Goal: Task Accomplishment & Management: Complete application form

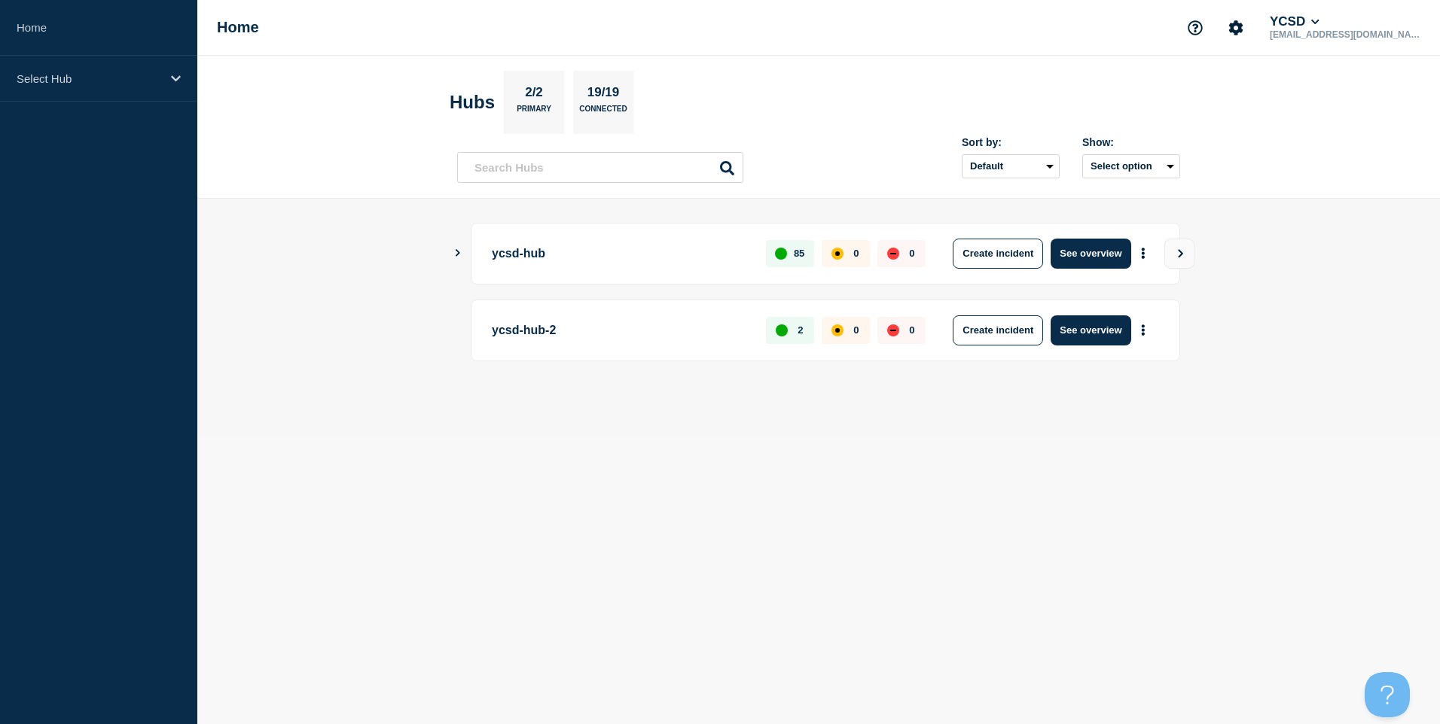
click at [1087, 273] on div "ycsd-hub 85 0 0 Create incident See overview" at bounding box center [825, 254] width 709 height 62
click at [1093, 258] on button "See overview" at bounding box center [1090, 254] width 80 height 30
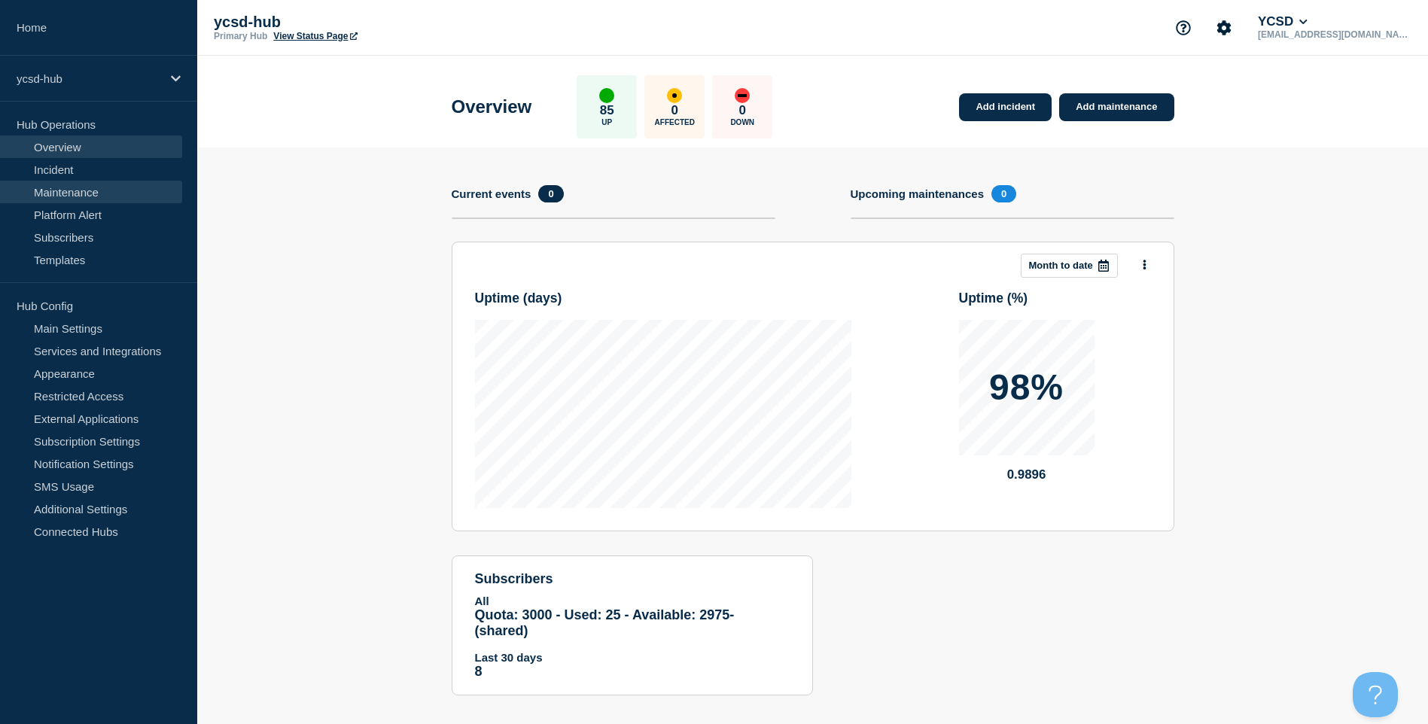
click at [85, 197] on link "Maintenance" at bounding box center [91, 192] width 182 height 23
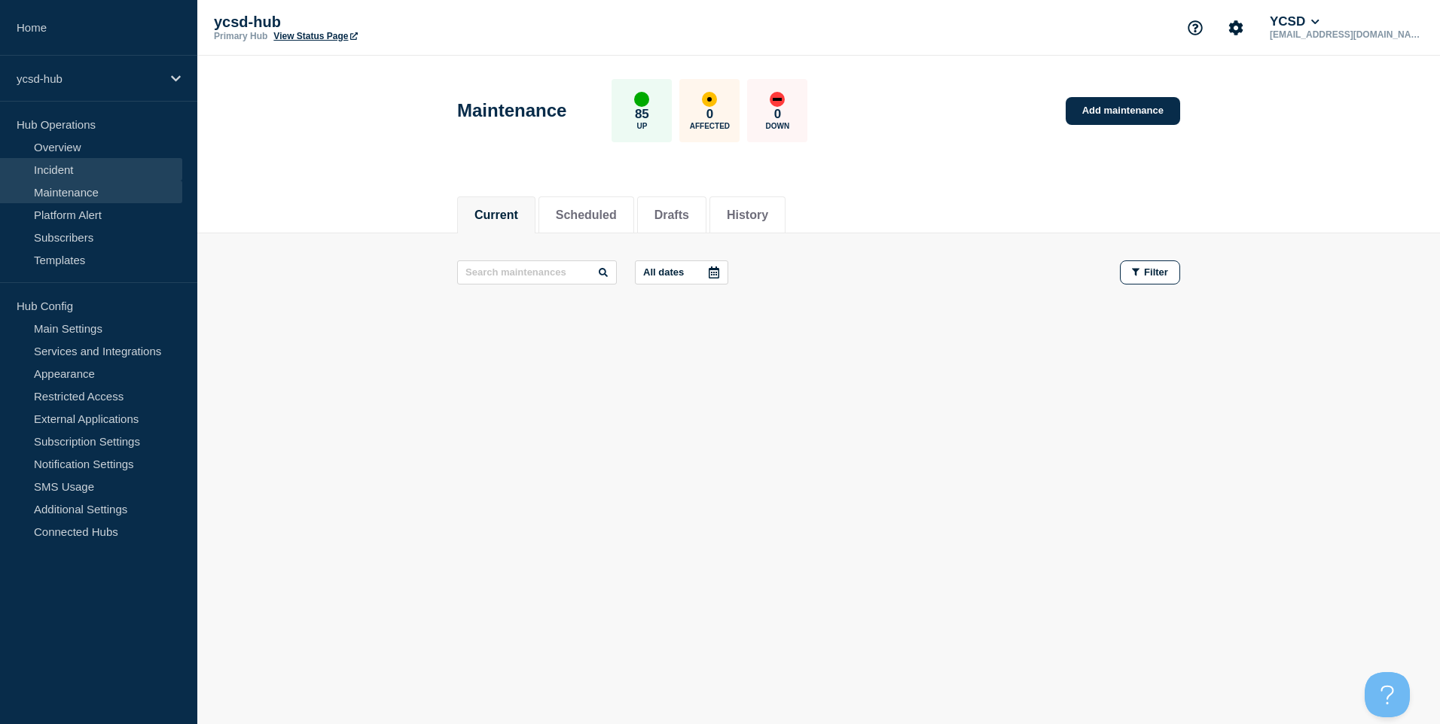
click at [71, 171] on link "Incident" at bounding box center [91, 169] width 182 height 23
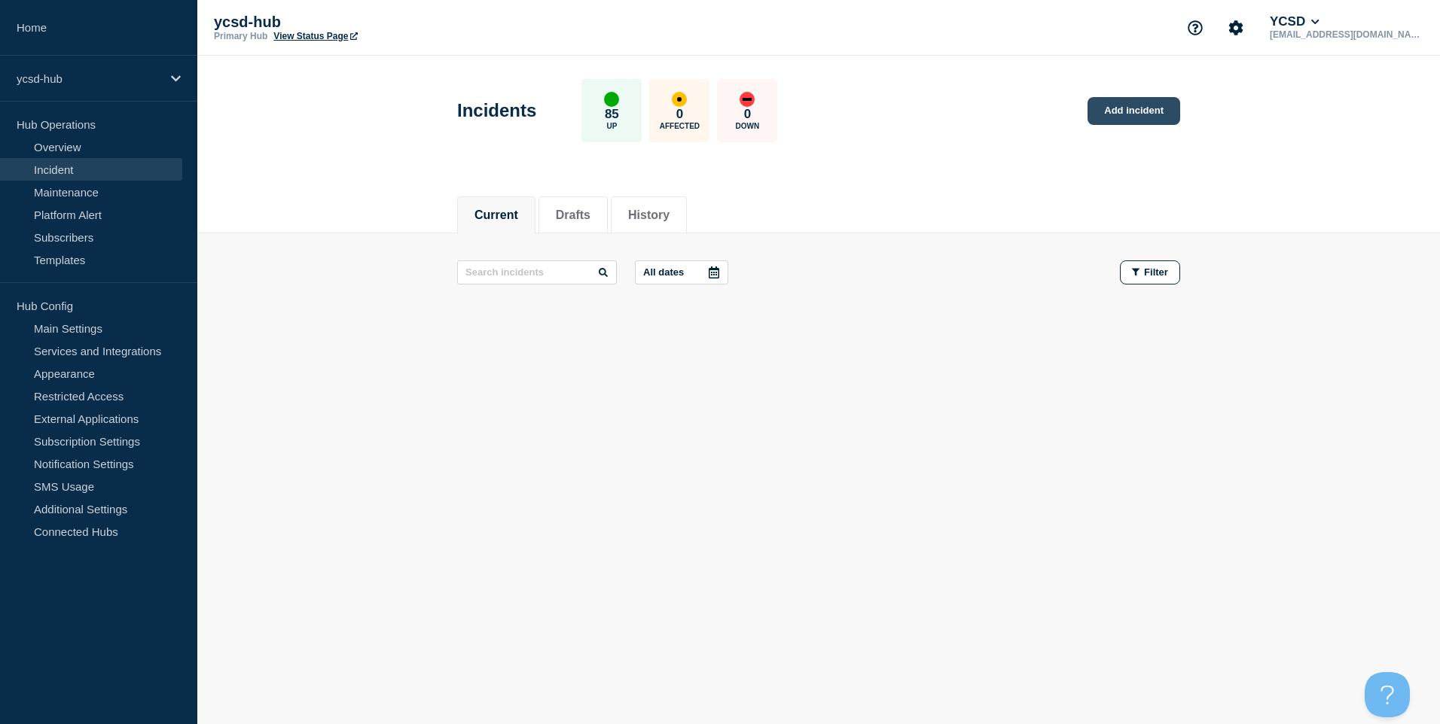
click at [1148, 122] on link "Add incident" at bounding box center [1133, 111] width 93 height 28
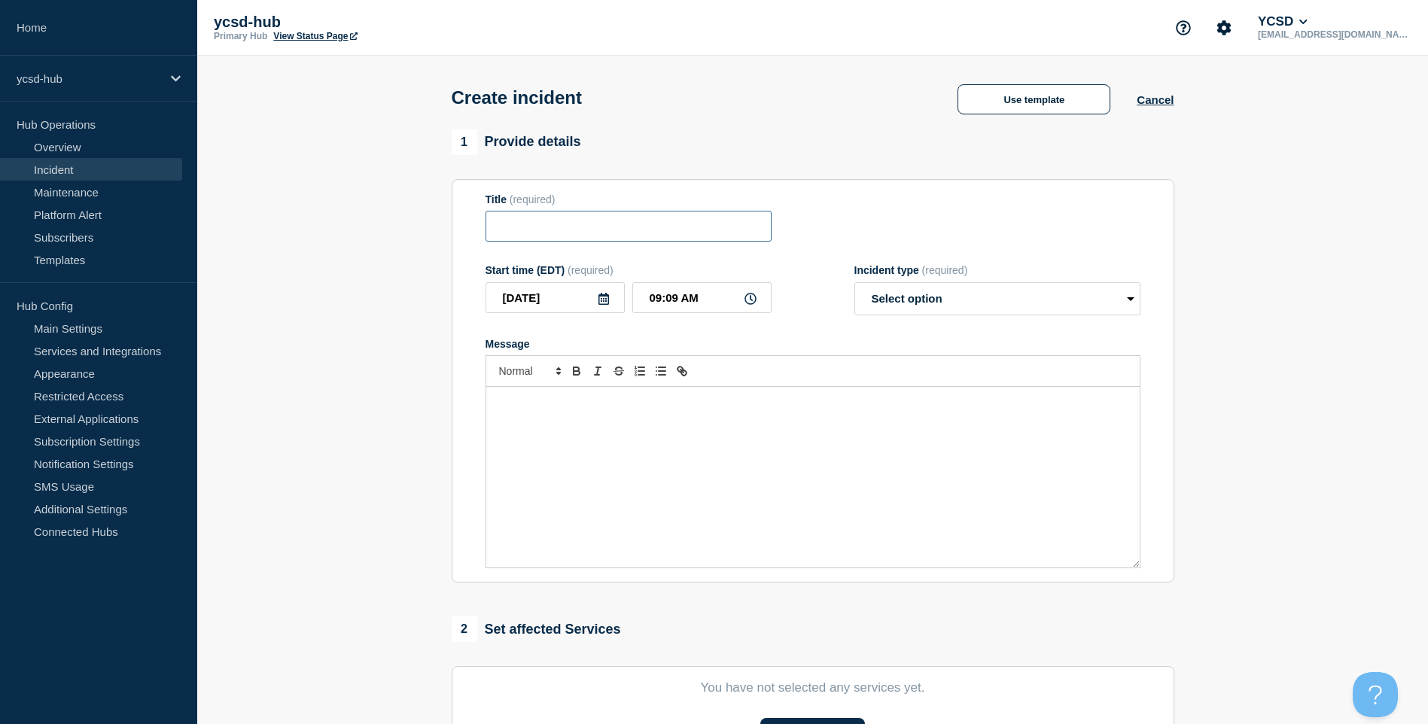
click at [649, 239] on input "Title" at bounding box center [629, 226] width 286 height 31
type input "Student Microsoft Account Issues"
click at [1014, 285] on select "Select option Investigating Identified Monitoring" at bounding box center [998, 298] width 286 height 33
click at [855, 285] on select "Select option Investigating Identified Monitoring" at bounding box center [998, 298] width 286 height 33
click at [1013, 312] on select "Select option Investigating Identified Monitoring" at bounding box center [998, 298] width 286 height 33
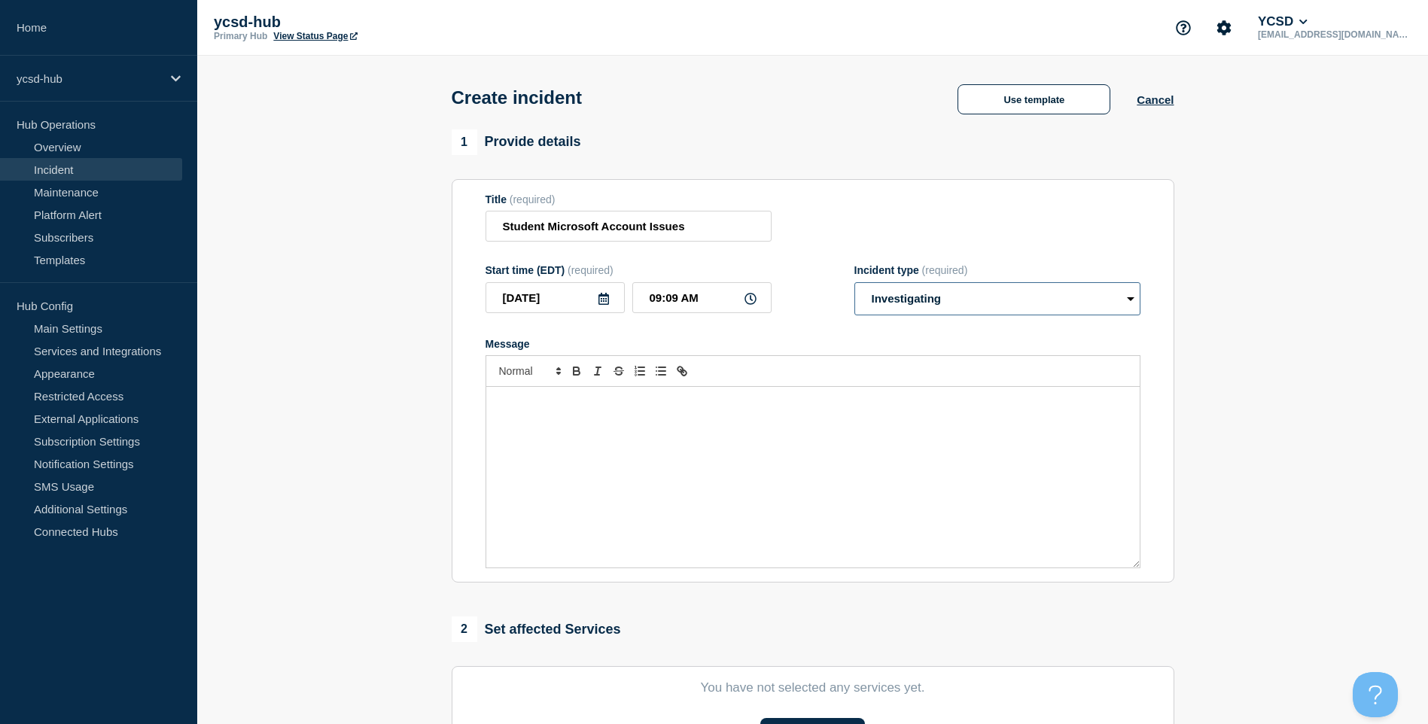
select select "identified"
click at [855, 285] on select "Select option Investigating Identified Monitoring" at bounding box center [998, 298] width 286 height 33
click at [832, 468] on div "Message" at bounding box center [813, 477] width 654 height 181
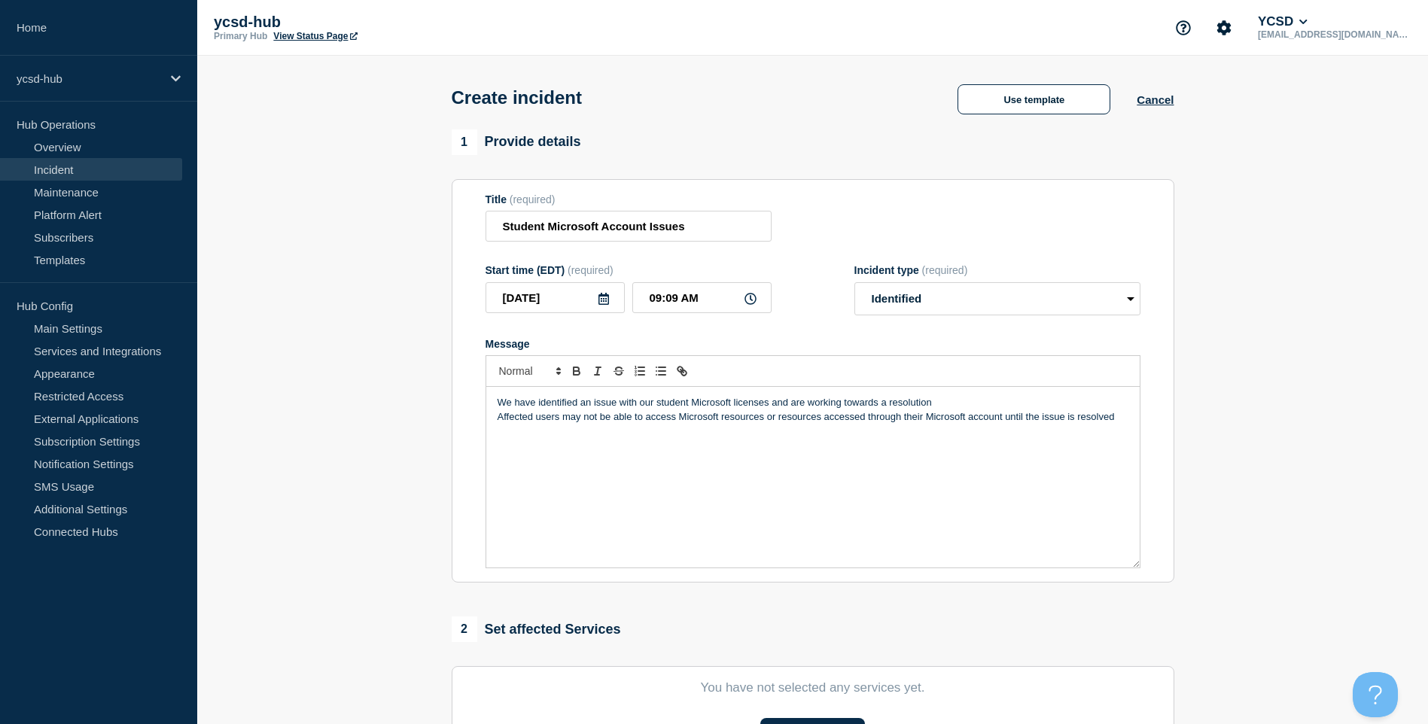
scroll to position [331, 0]
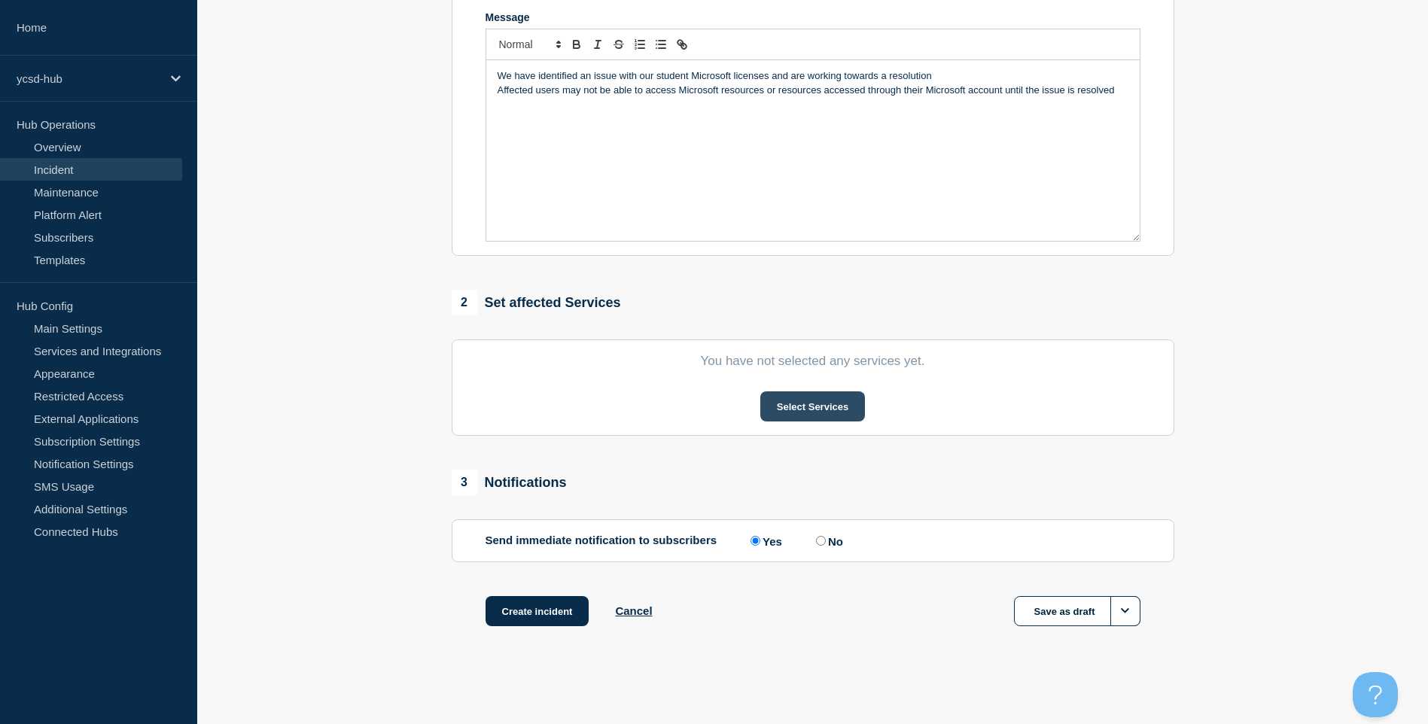
click at [863, 407] on button "Select Services" at bounding box center [812, 407] width 105 height 30
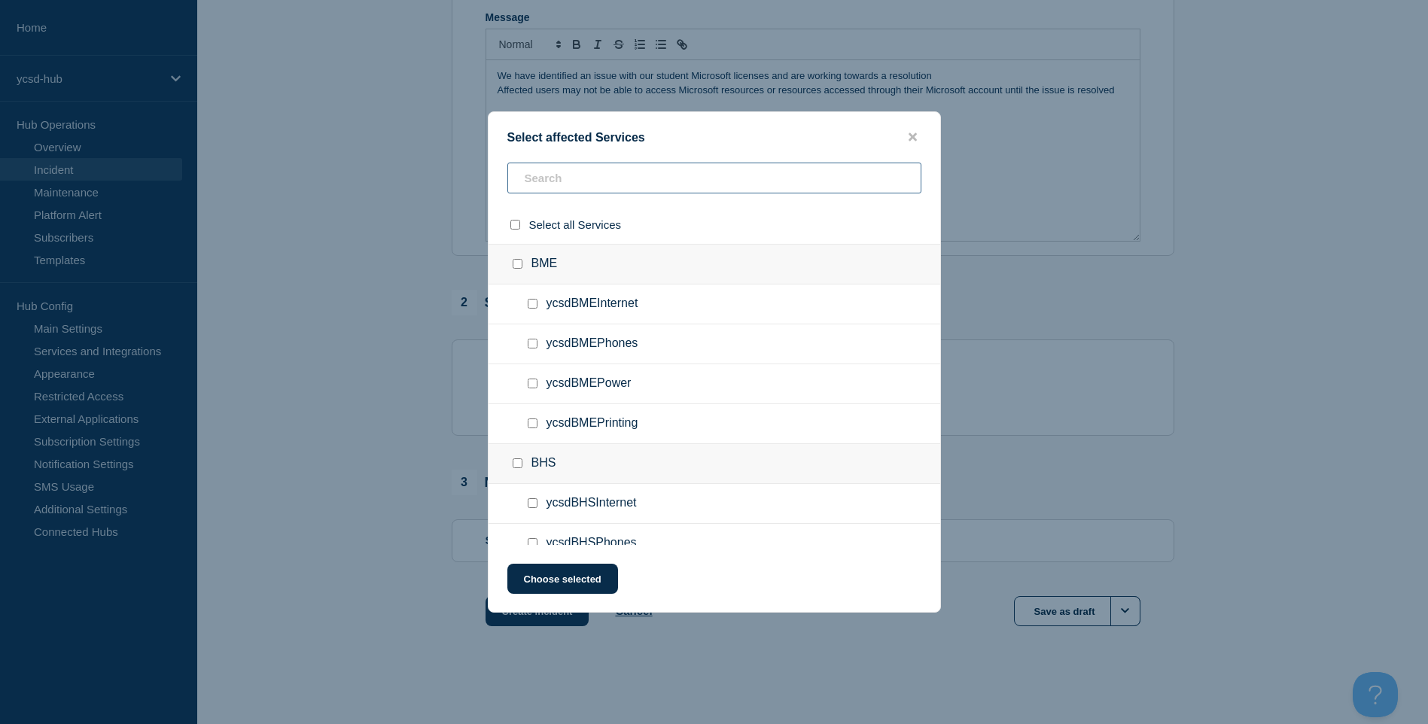
click at [721, 181] on input "text" at bounding box center [714, 178] width 414 height 31
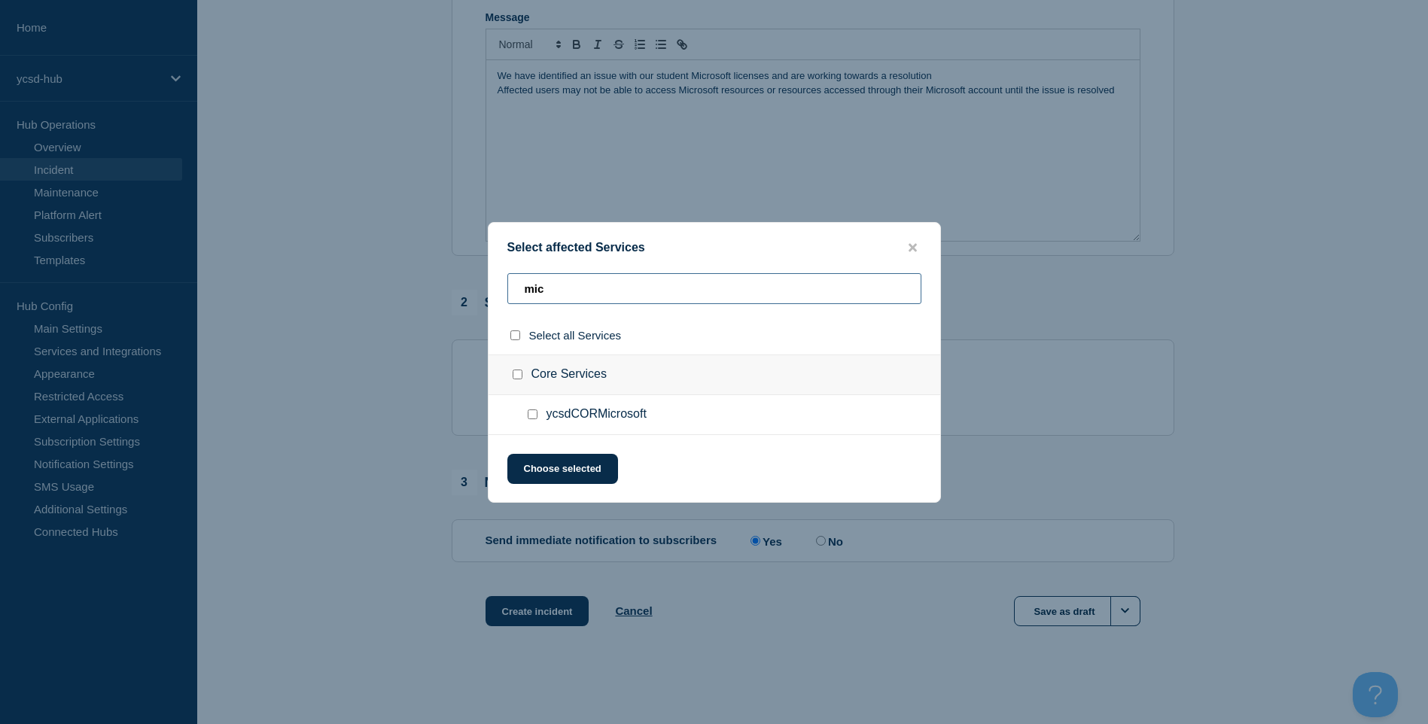
type input "mic"
click at [537, 427] on ul "ycsdCORMicrosoft" at bounding box center [715, 415] width 452 height 40
click at [536, 414] on input "ycsdCORMicrosoft checkbox" at bounding box center [533, 415] width 10 height 10
checkbox input "true"
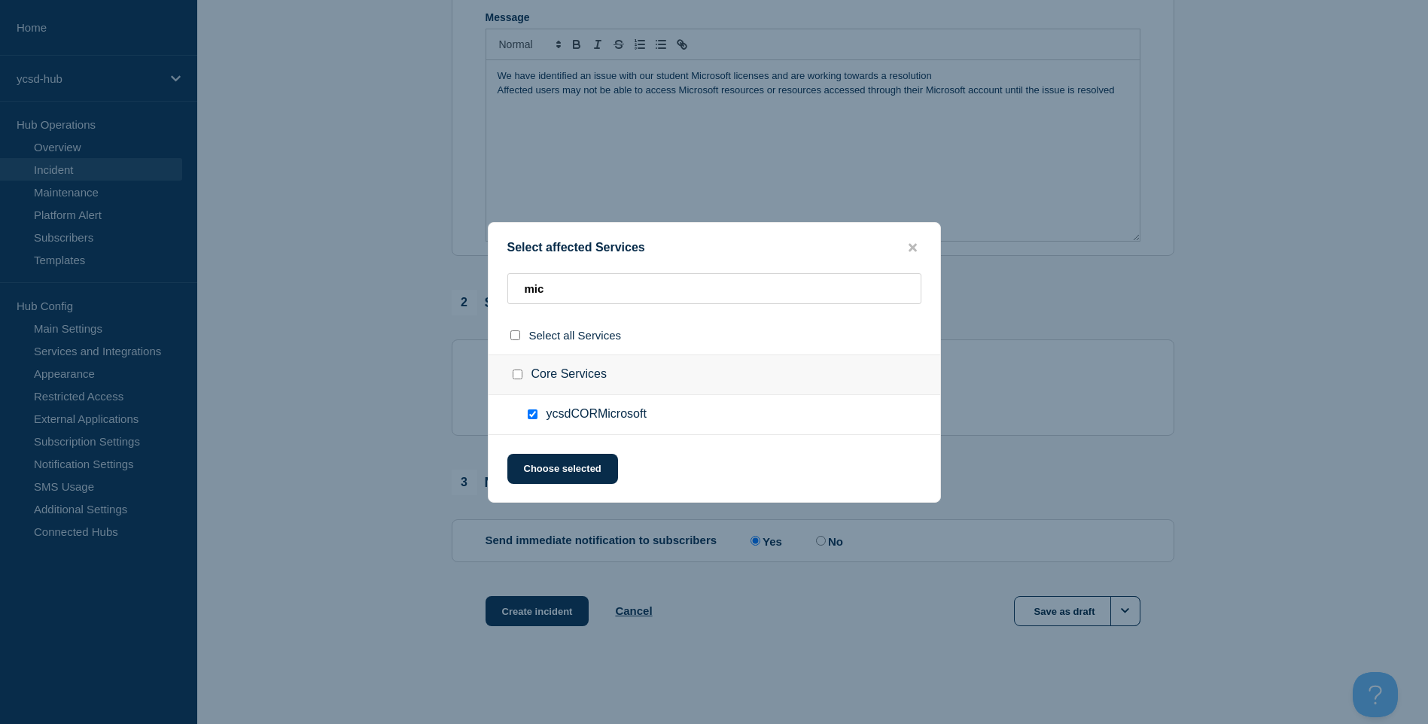
checkbox input "true"
click at [603, 477] on button "Choose selected" at bounding box center [562, 469] width 111 height 30
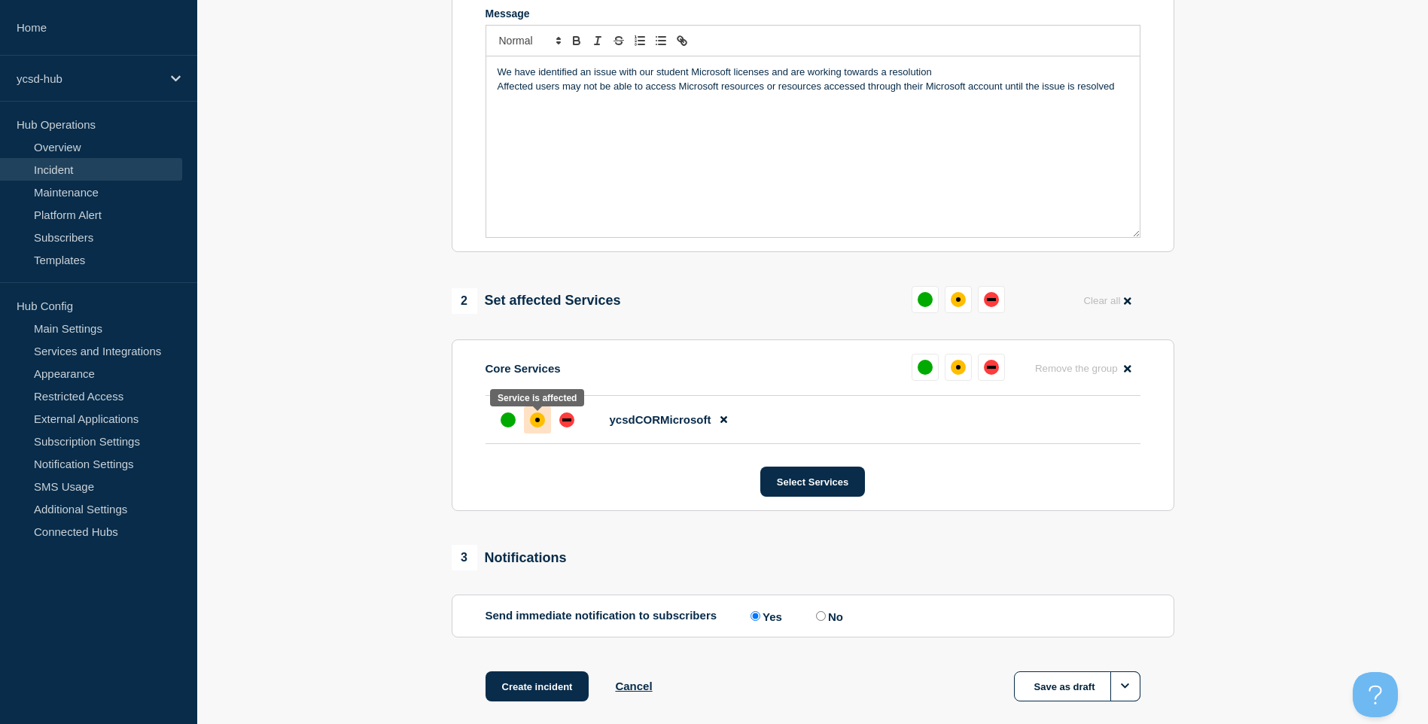
click at [536, 428] on div "affected" at bounding box center [537, 420] width 15 height 15
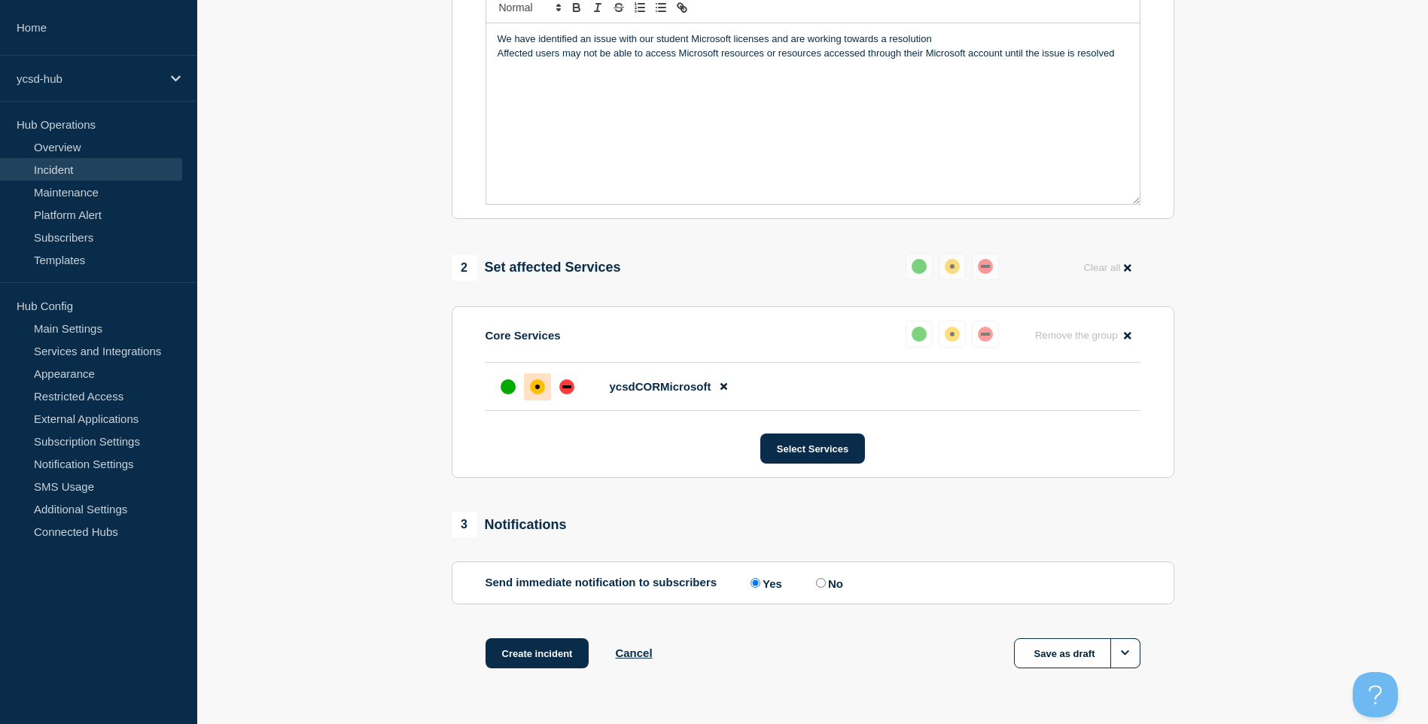
scroll to position [410, 0]
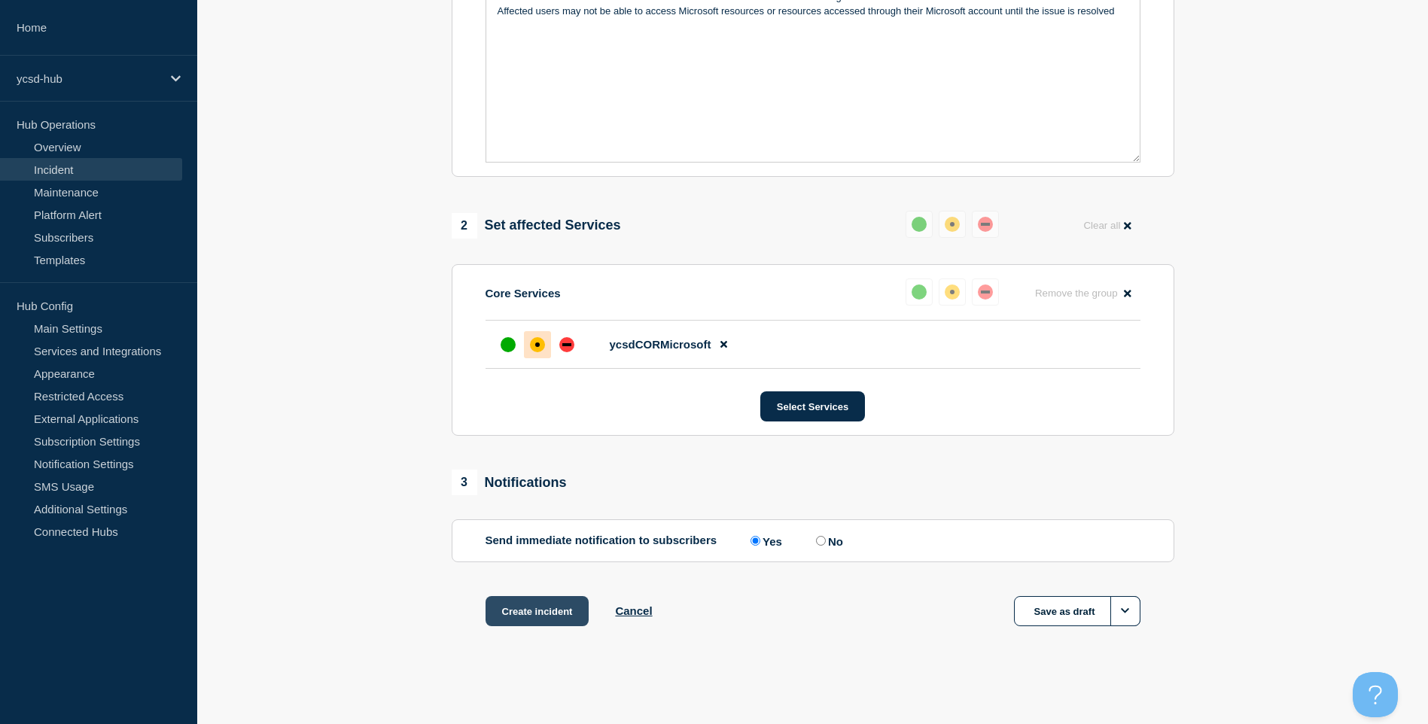
click at [550, 617] on button "Create incident" at bounding box center [538, 611] width 104 height 30
